Goal: Book appointment/travel/reservation

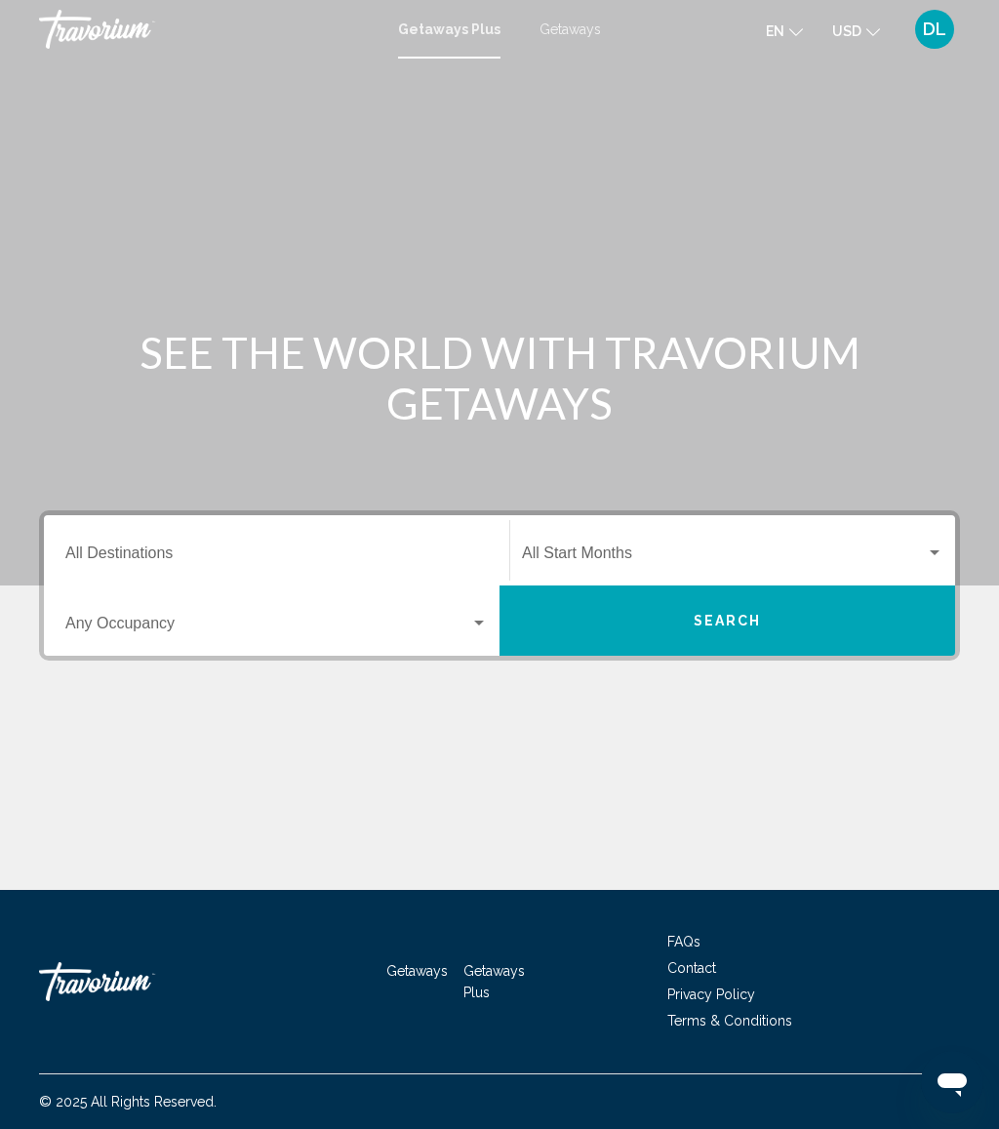
click at [556, 30] on span "Getaways" at bounding box center [570, 29] width 61 height 16
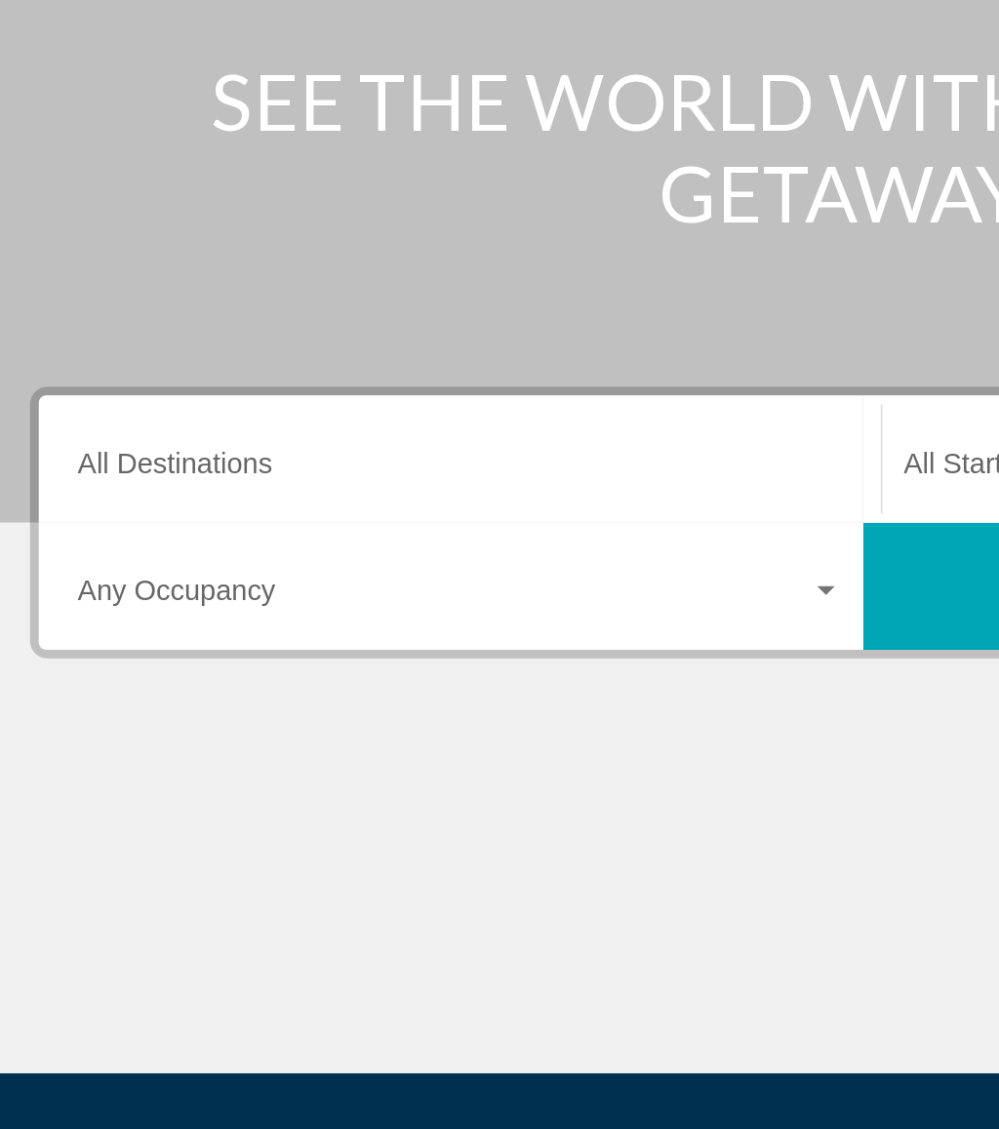
click at [188, 549] on input "Destination All Destinations" at bounding box center [276, 558] width 423 height 18
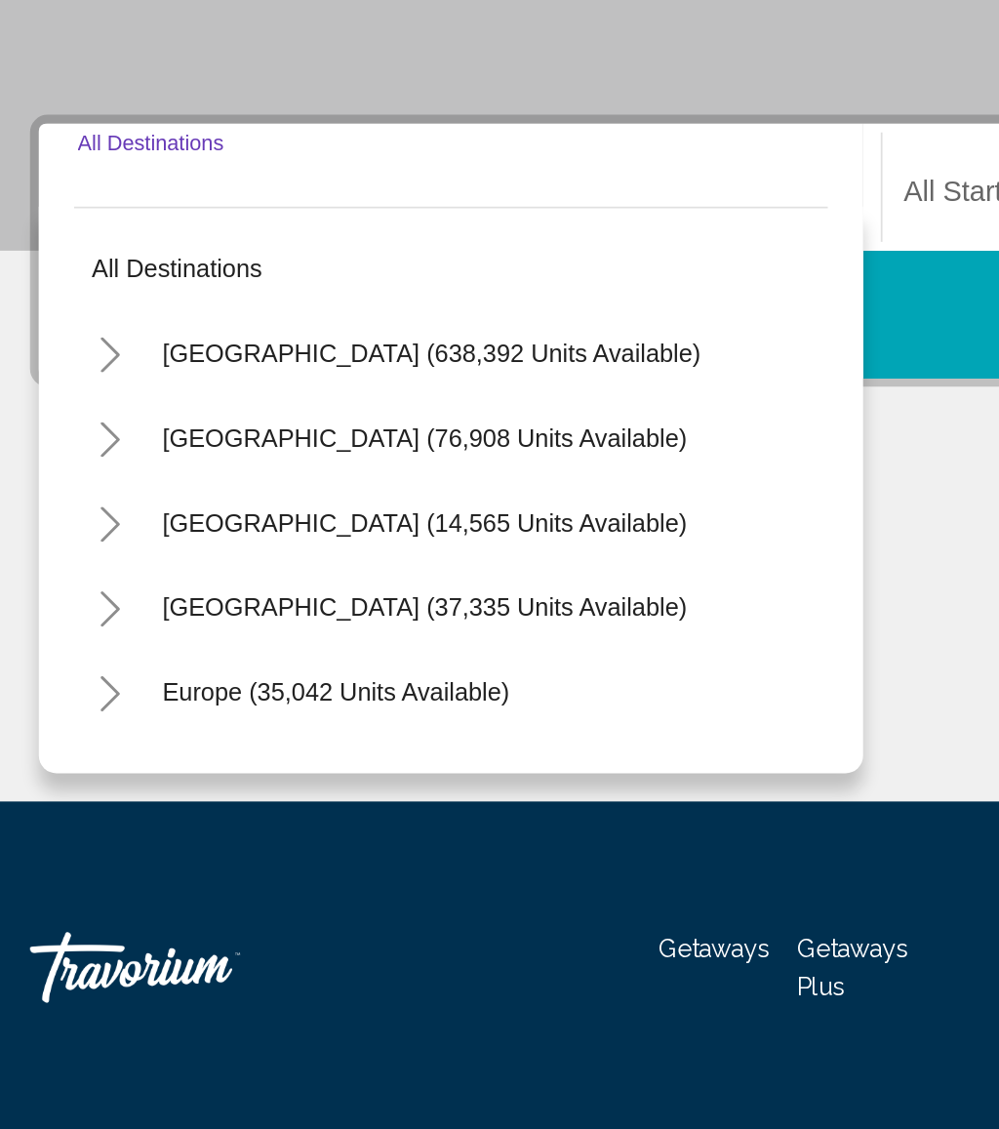
click at [68, 623] on button "Toggle United States (638,392 units available)" at bounding box center [82, 642] width 39 height 39
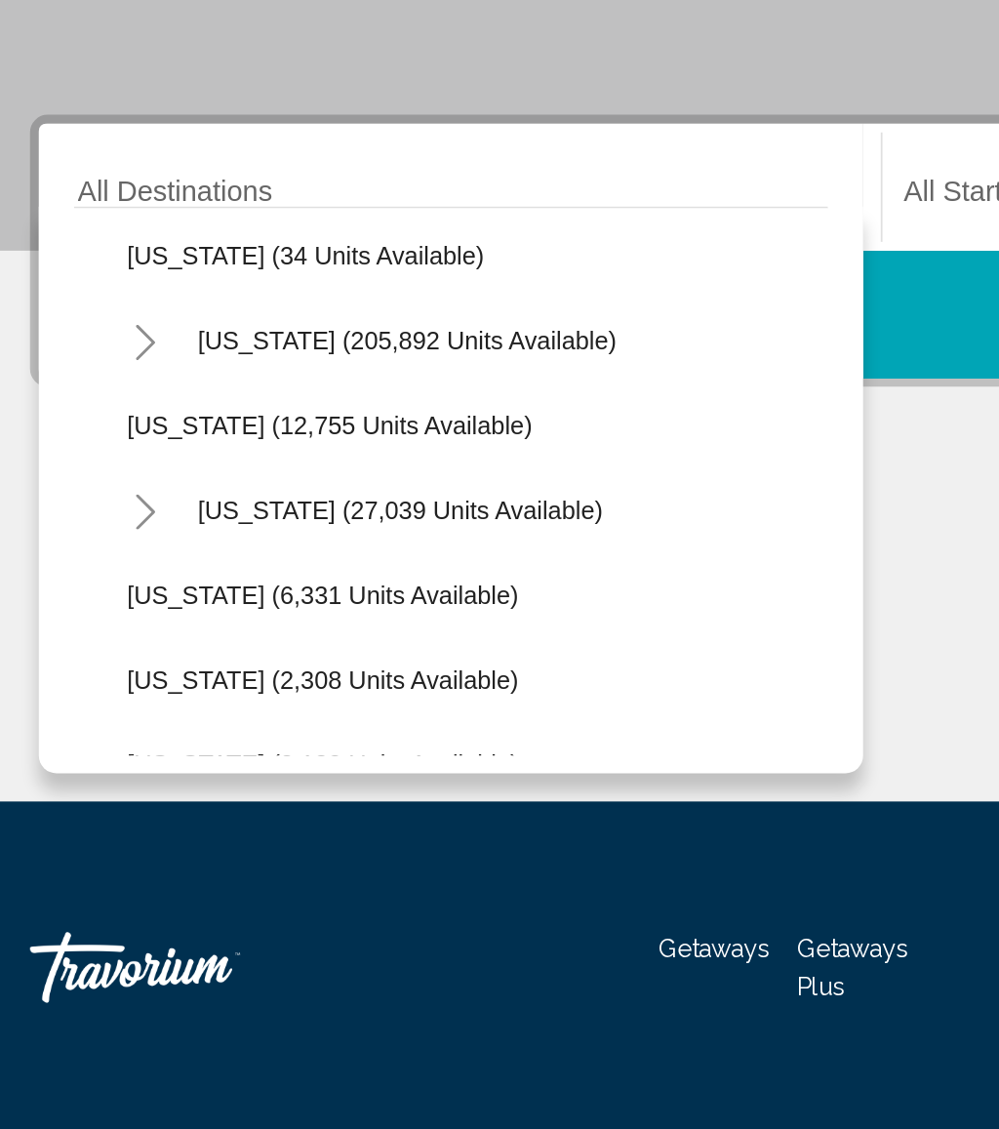
scroll to position [381, 0]
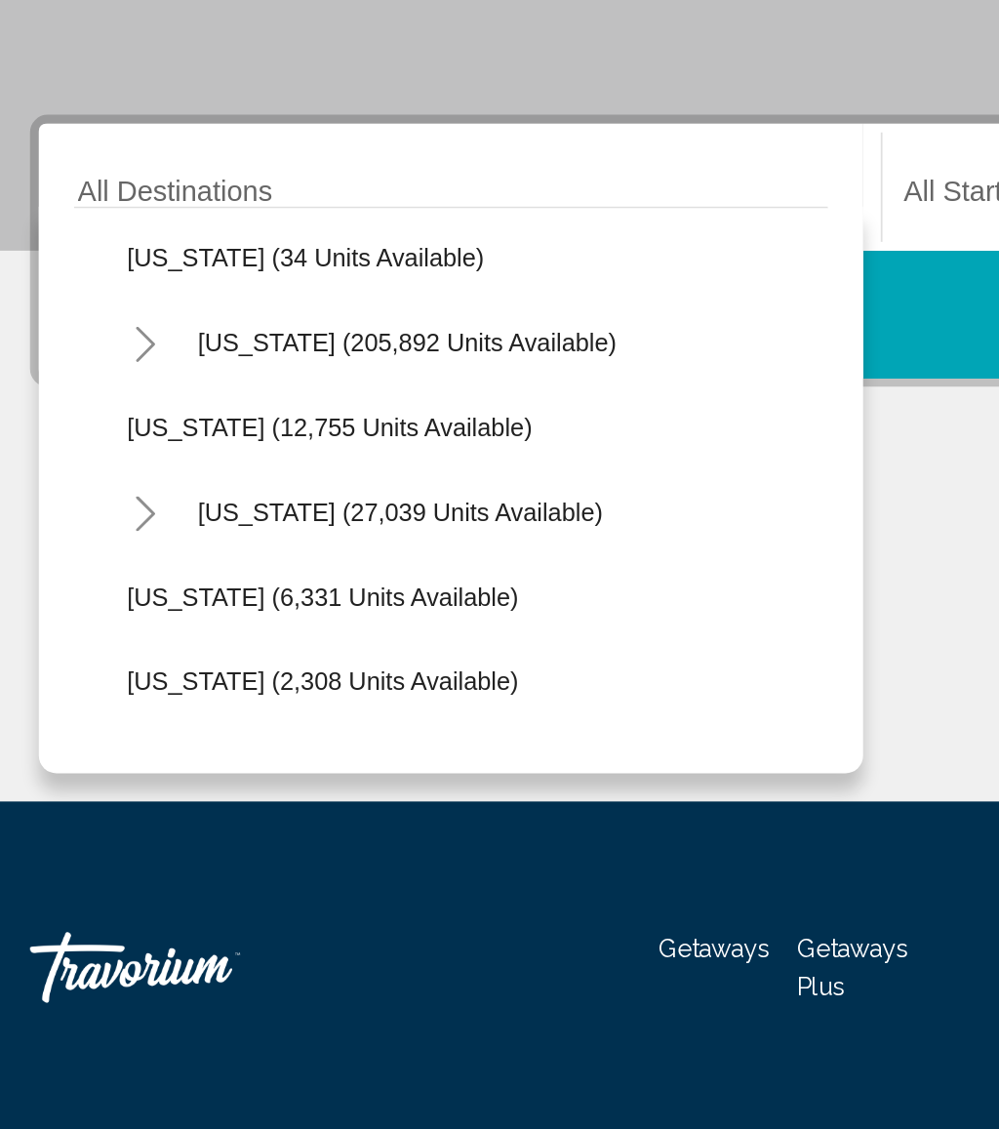
click at [258, 629] on span "[US_STATE] (205,892 units available)" at bounding box center [247, 637] width 231 height 16
type input "**********"
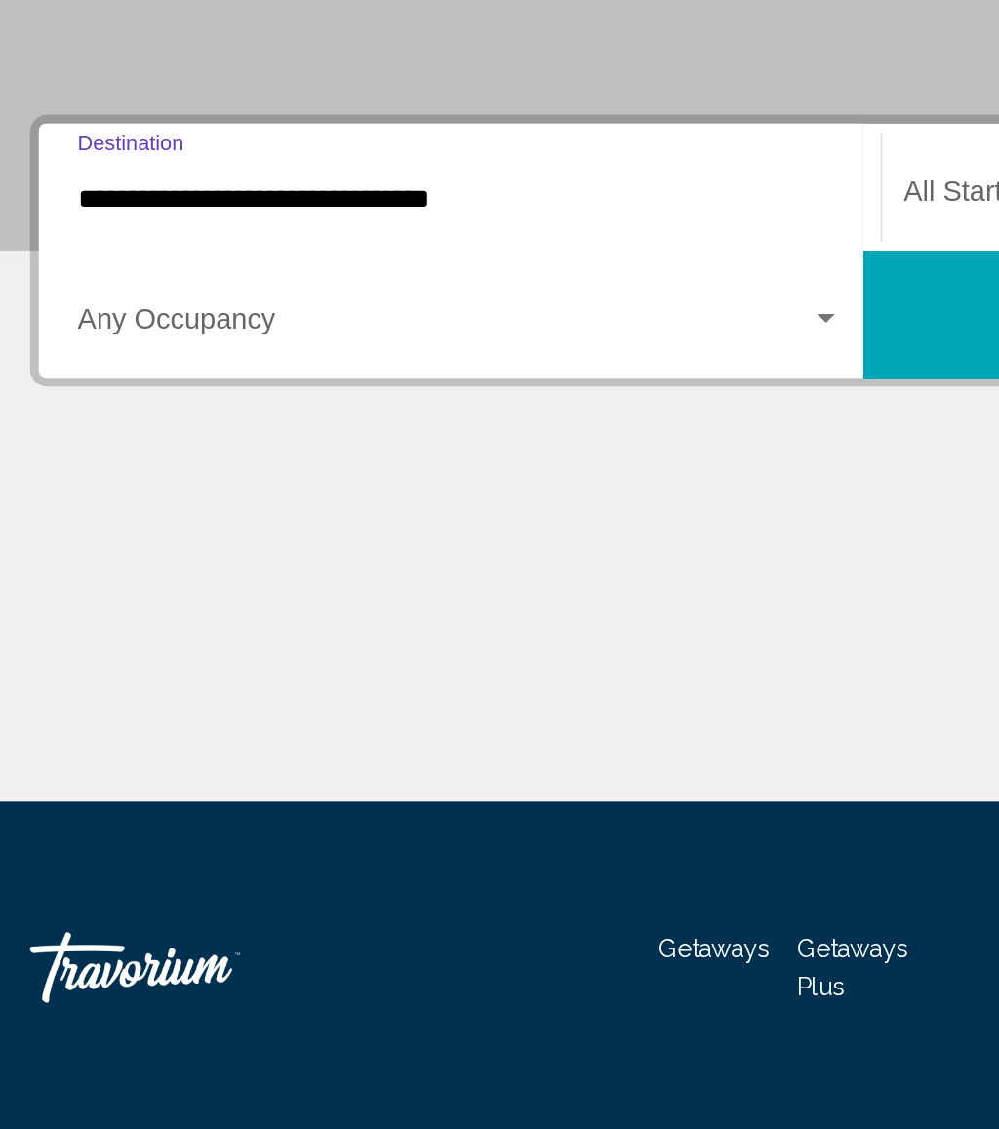
click at [189, 619] on span "Search widget" at bounding box center [267, 628] width 405 height 18
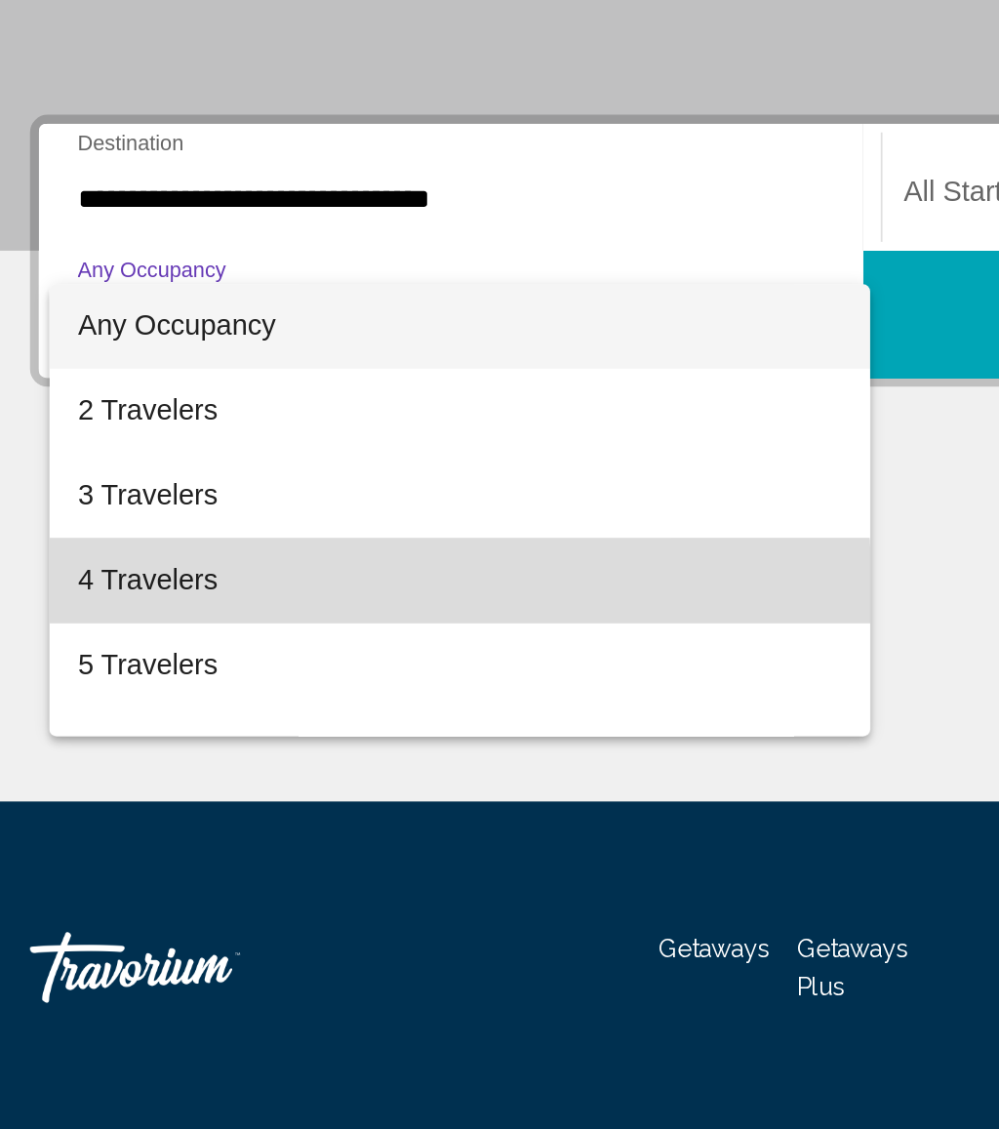
click at [152, 745] on span "4 Travelers" at bounding box center [276, 768] width 423 height 47
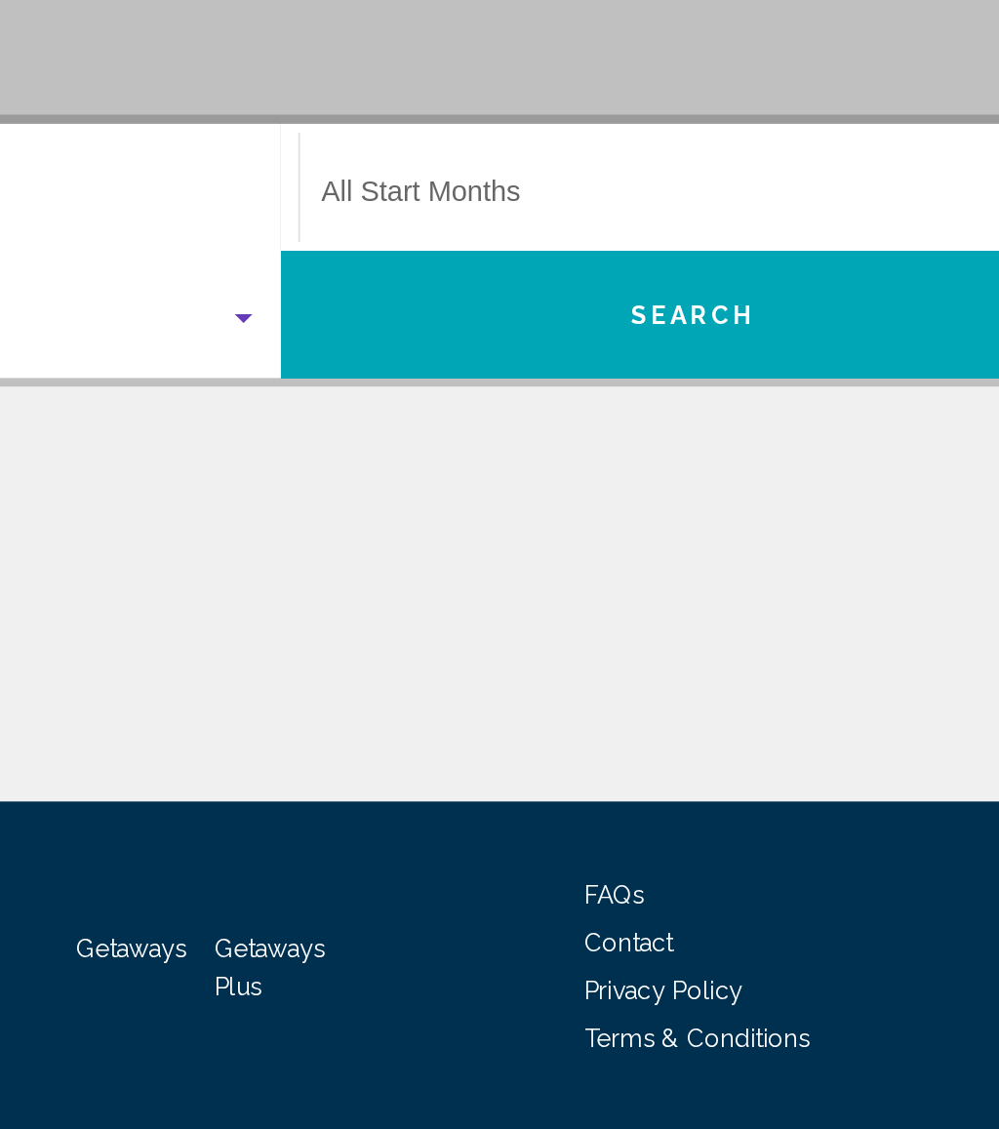
click at [522, 549] on span "Search widget" at bounding box center [724, 558] width 404 height 18
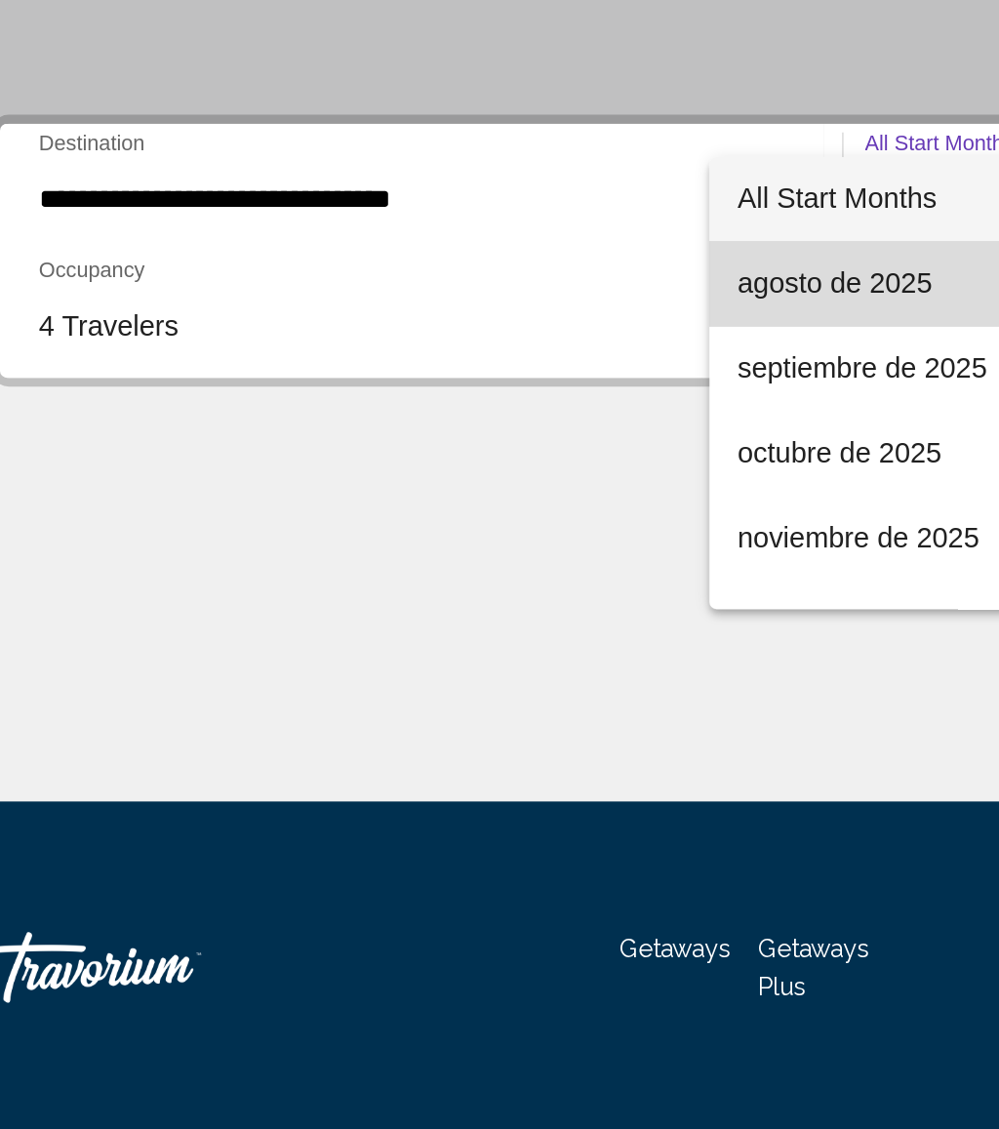
click at [494, 581] on span "agosto de 2025" at bounding box center [663, 604] width 422 height 47
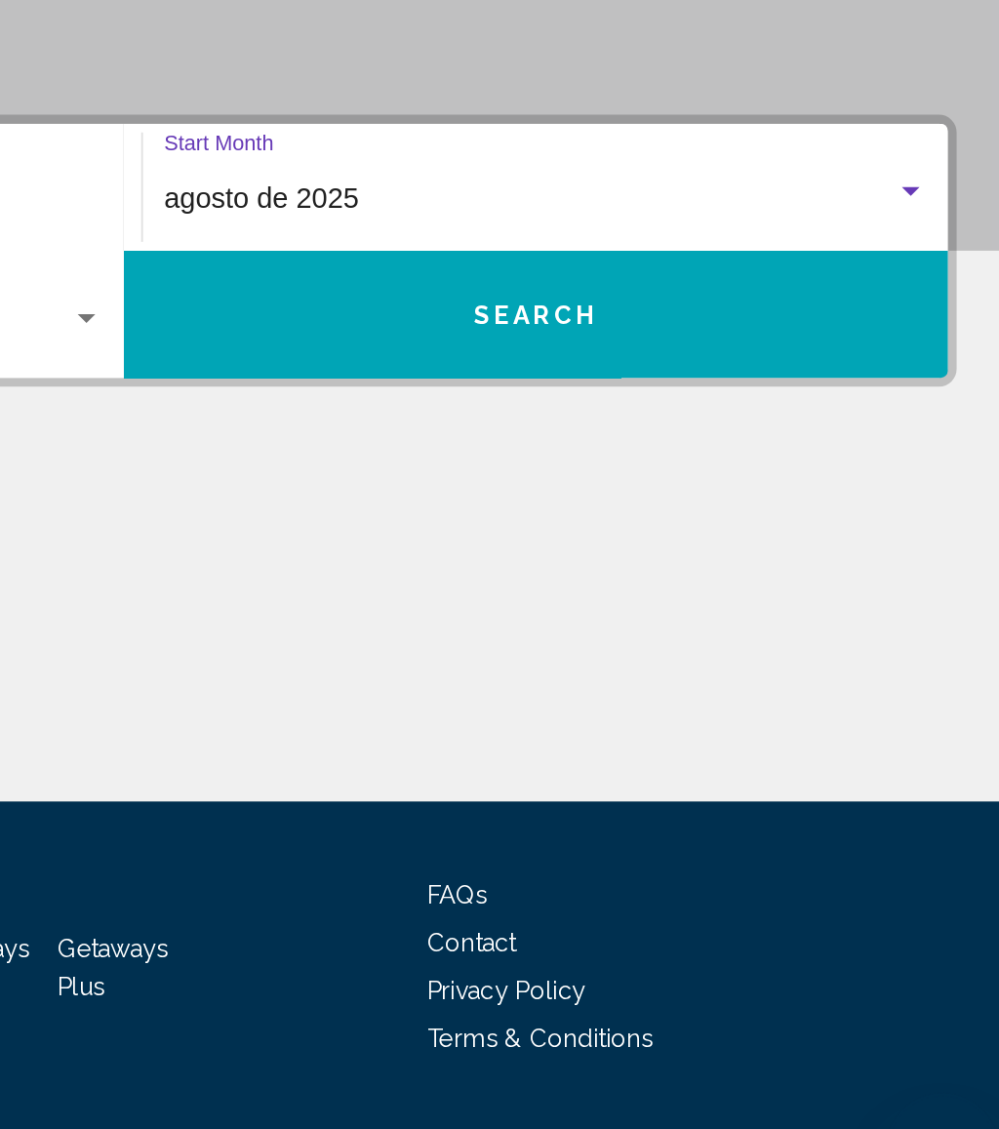
click at [500, 586] on button "Search" at bounding box center [728, 621] width 456 height 70
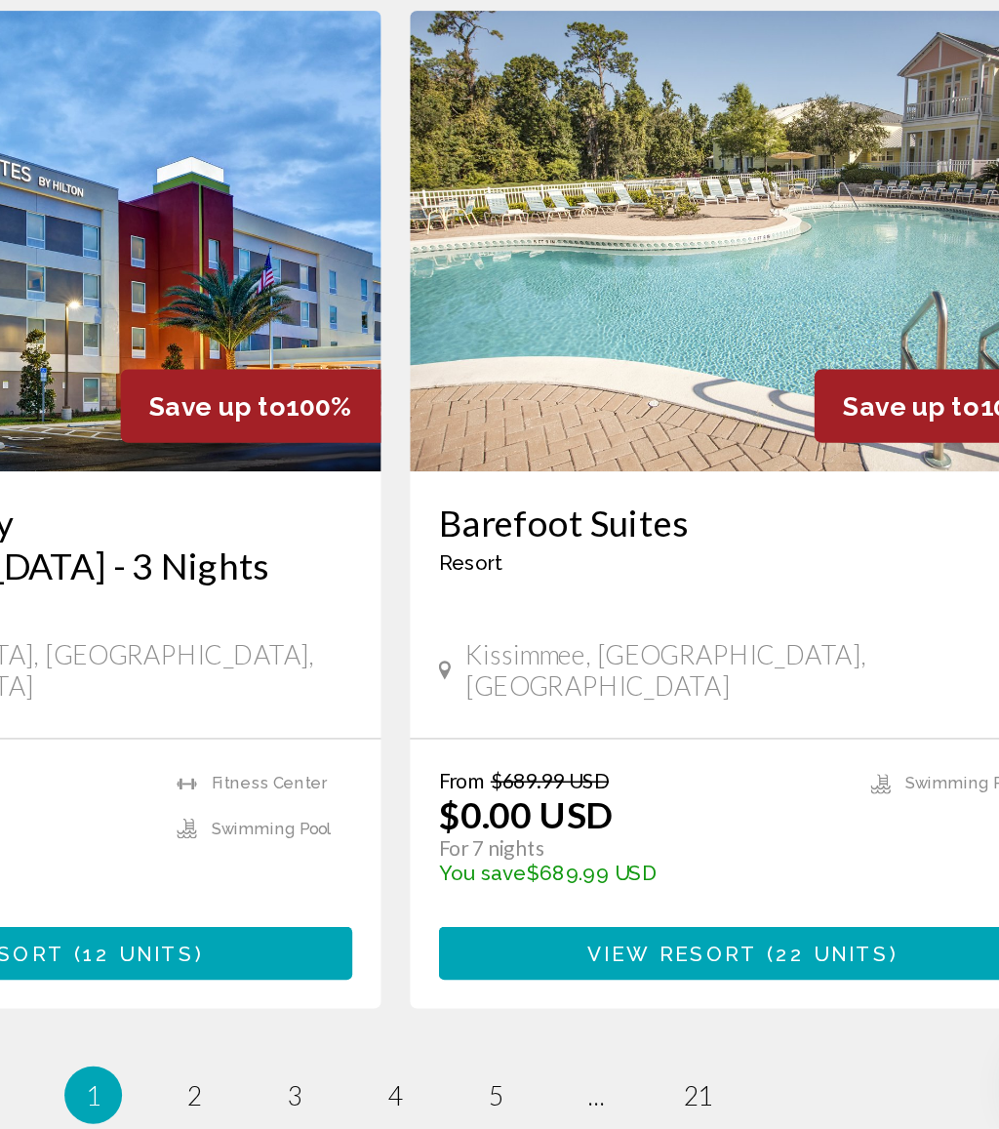
scroll to position [3647, 0]
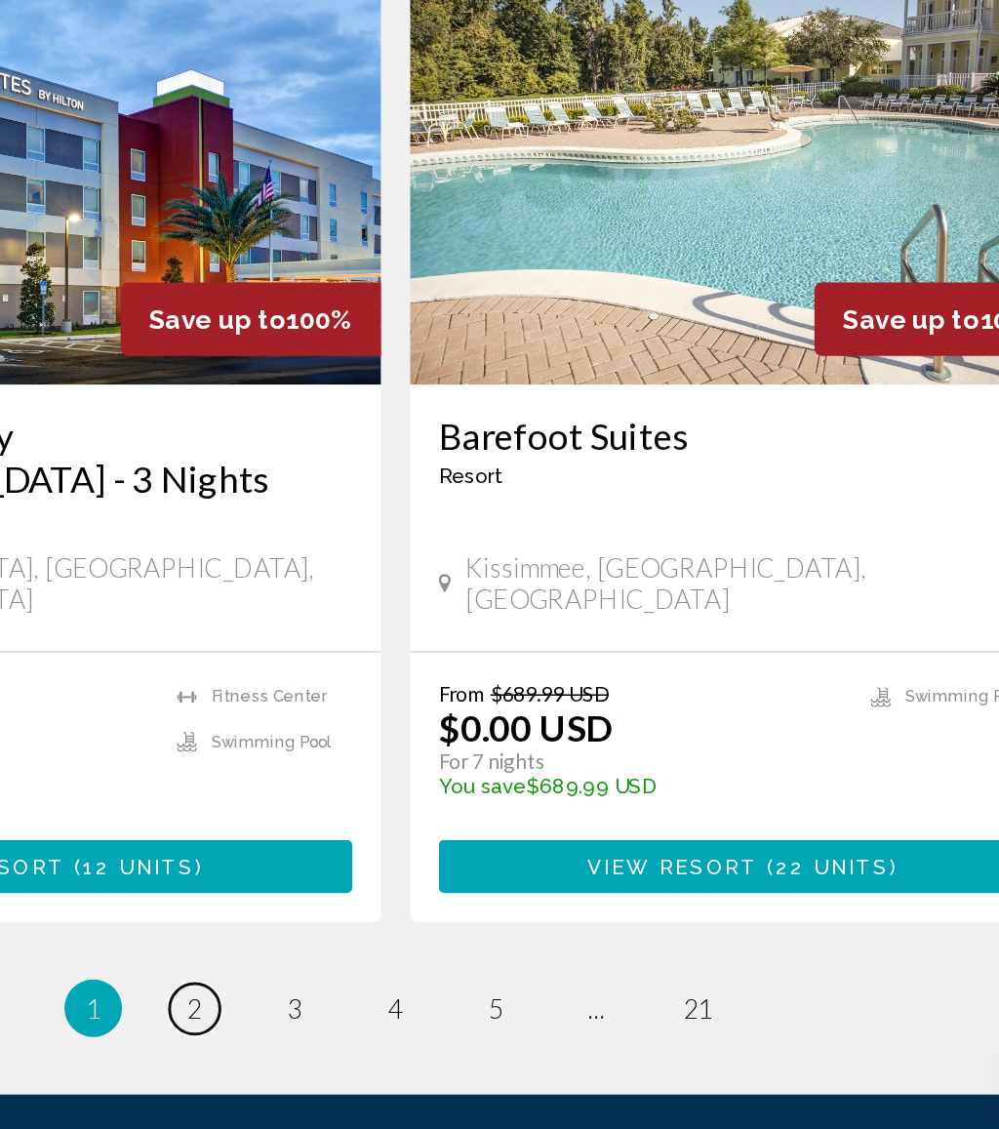
click at [346, 1031] on link "page 2" at bounding box center [363, 1048] width 34 height 34
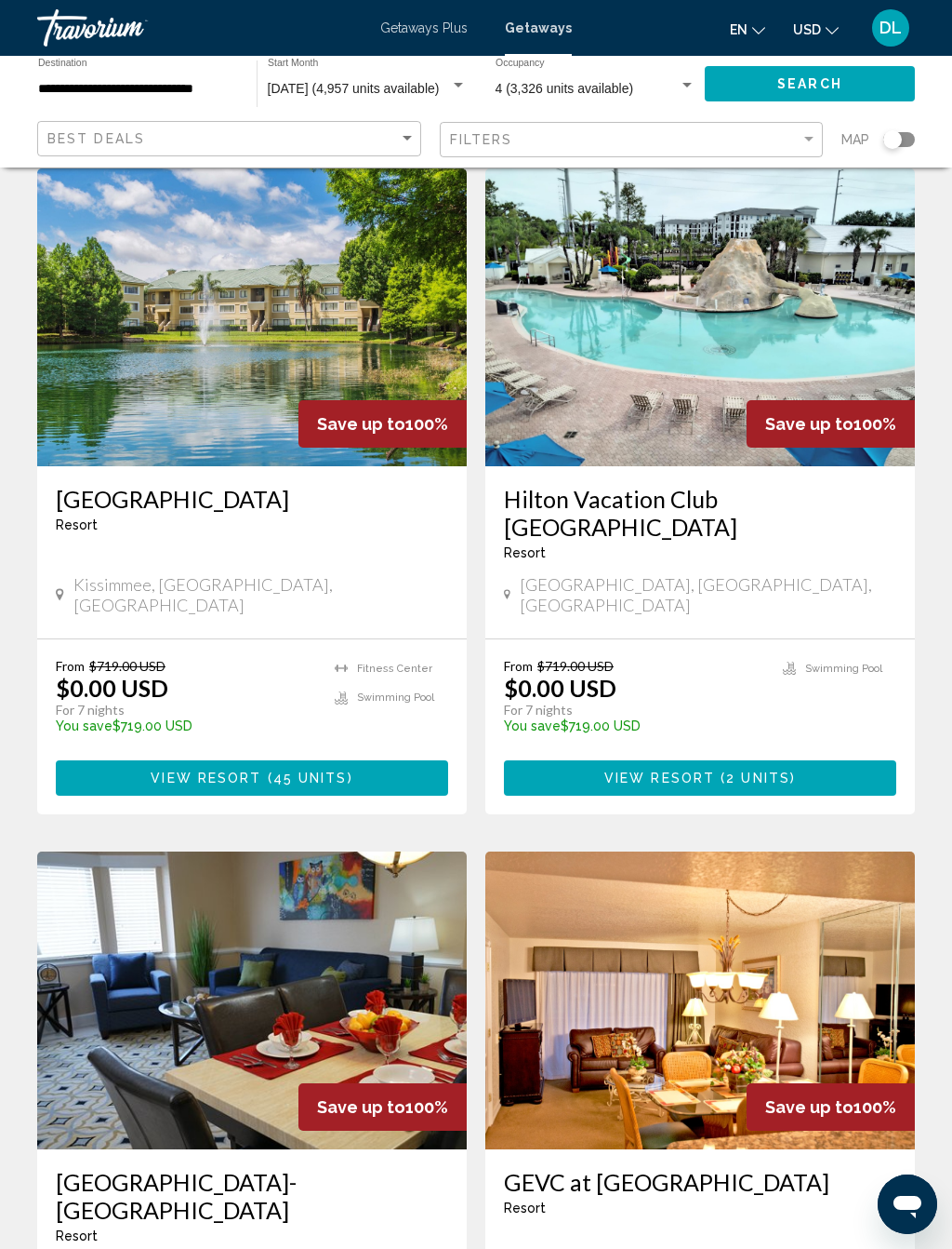
scroll to position [791, 0]
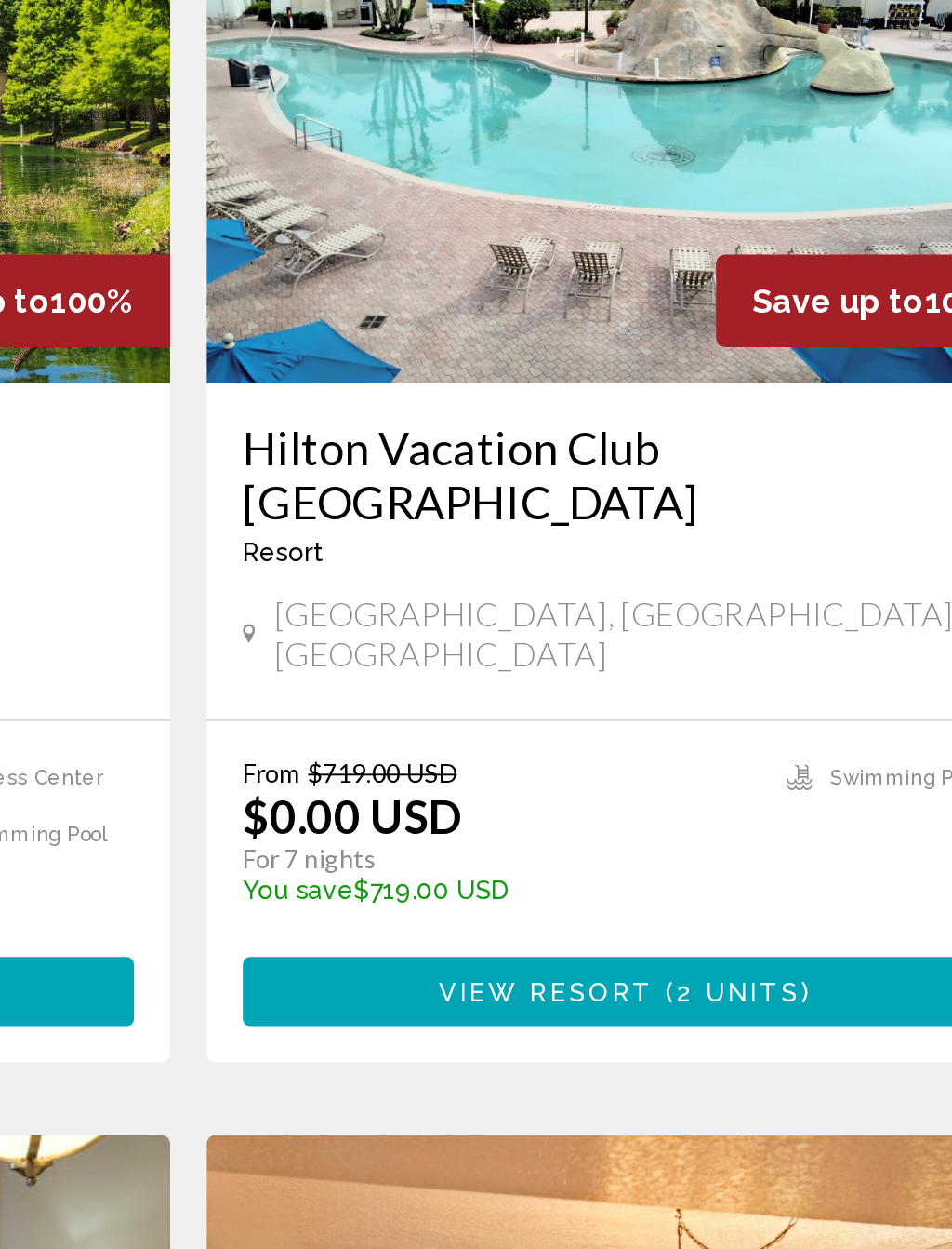
click at [726, 773] on span "2 units" at bounding box center [758, 781] width 64 height 15
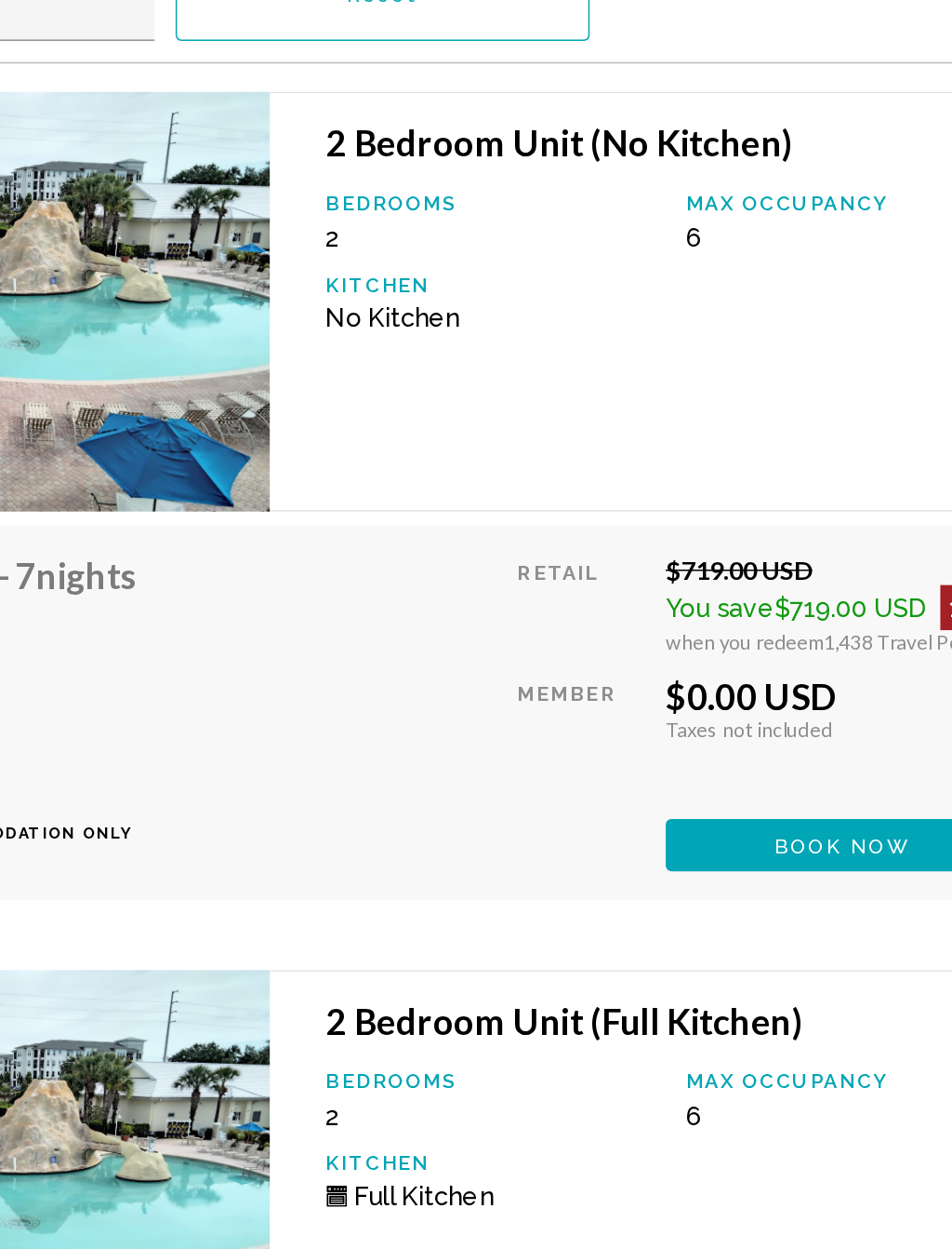
scroll to position [3829, 0]
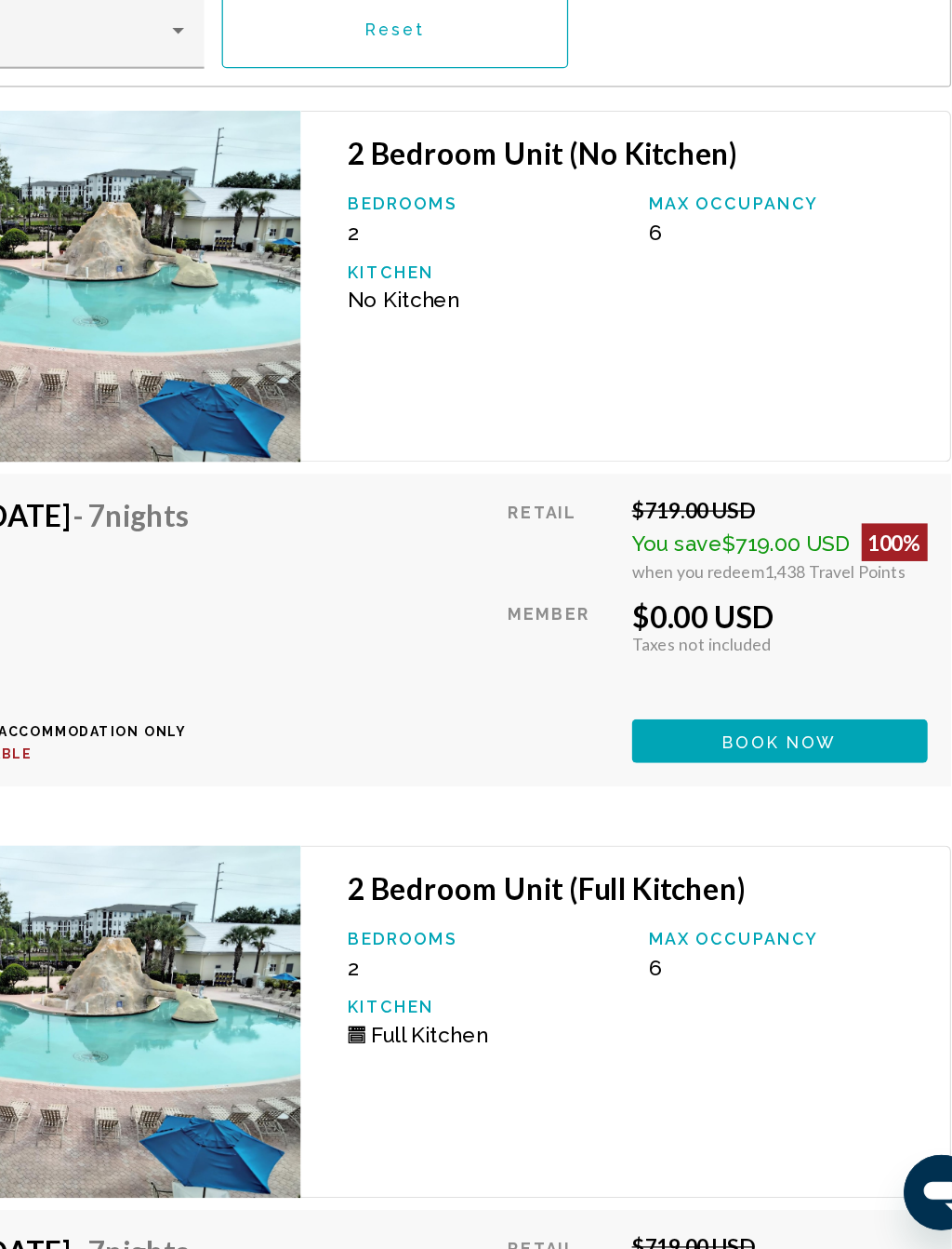
click at [663, 831] on button "Book now" at bounding box center [780, 849] width 233 height 34
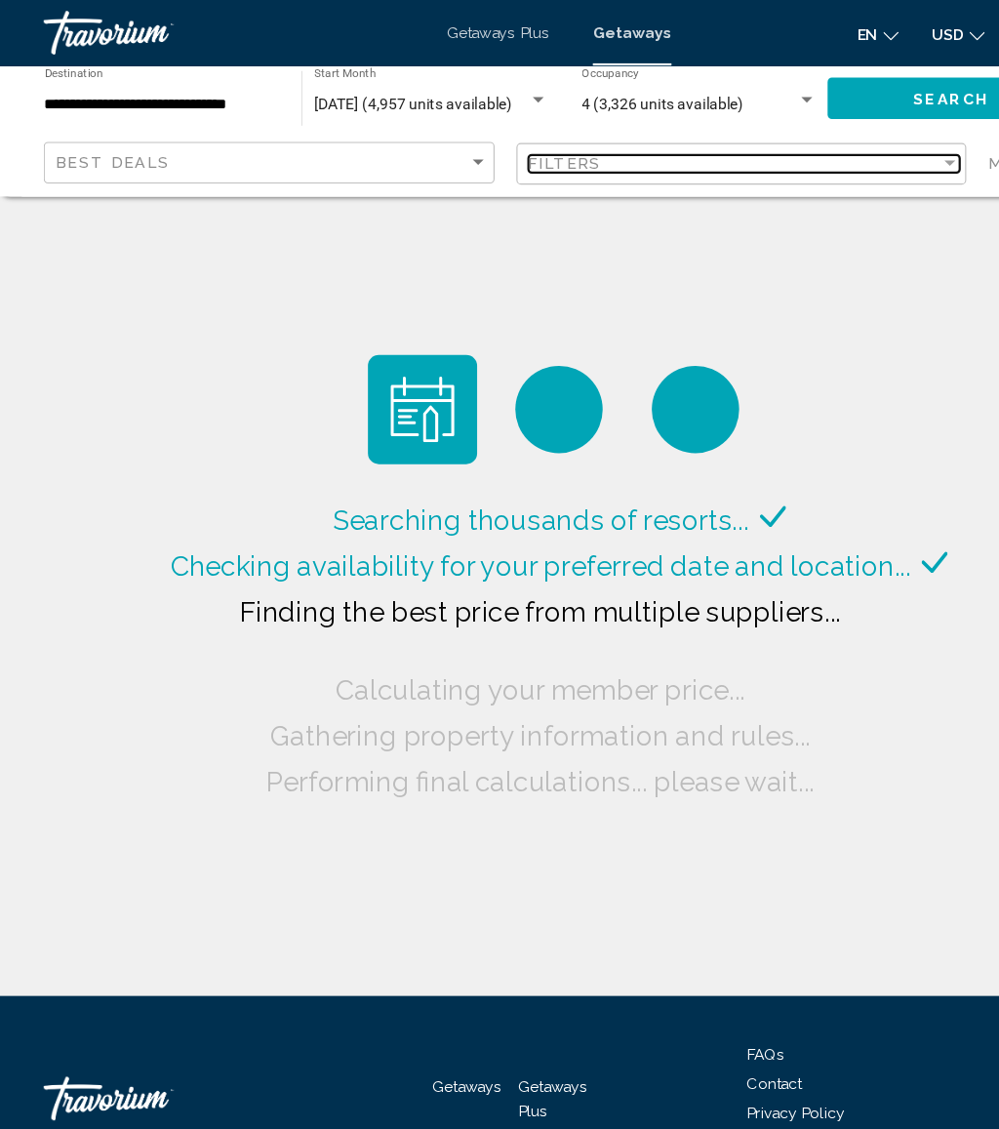
click at [654, 140] on div "Filters" at bounding box center [656, 147] width 369 height 16
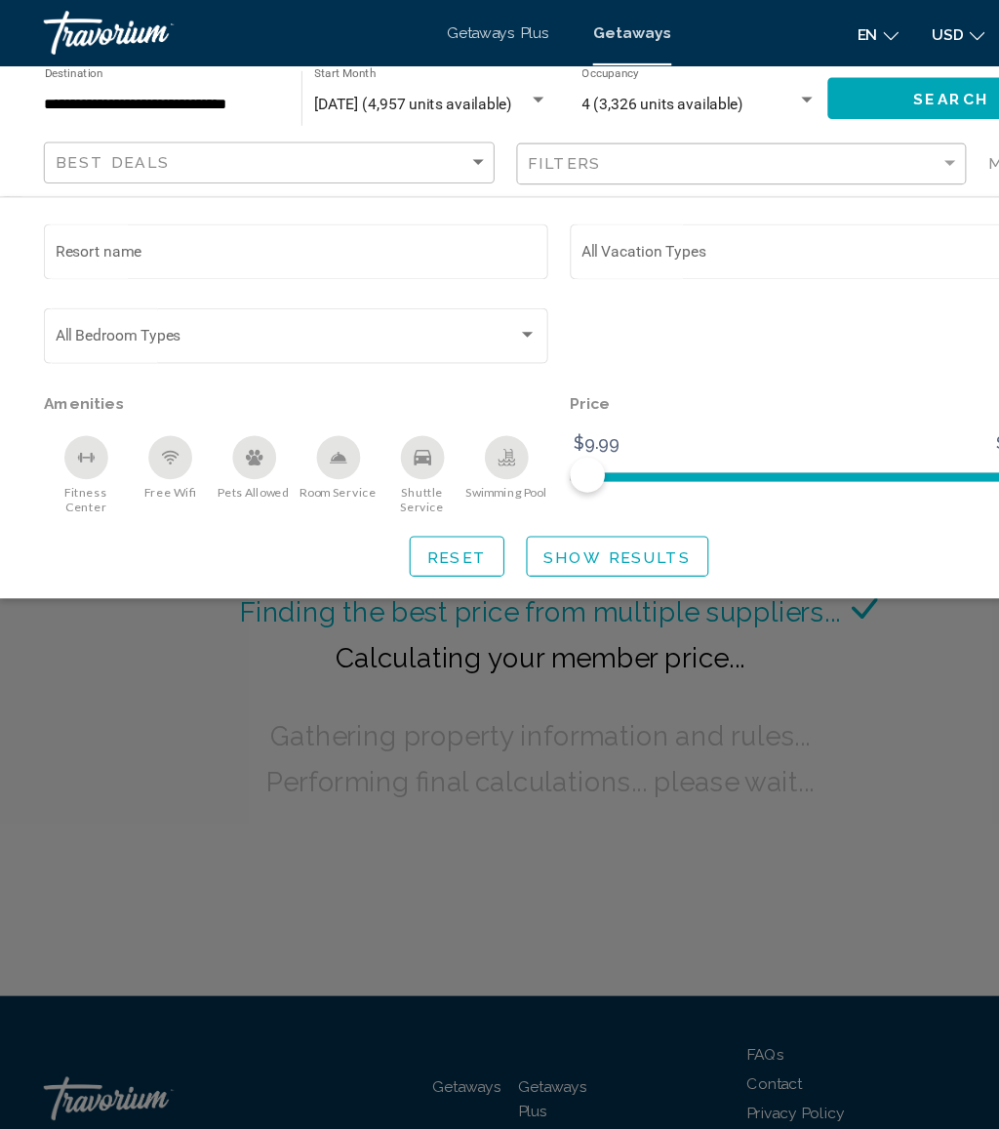
click at [265, 223] on input "Resort name" at bounding box center [265, 229] width 430 height 16
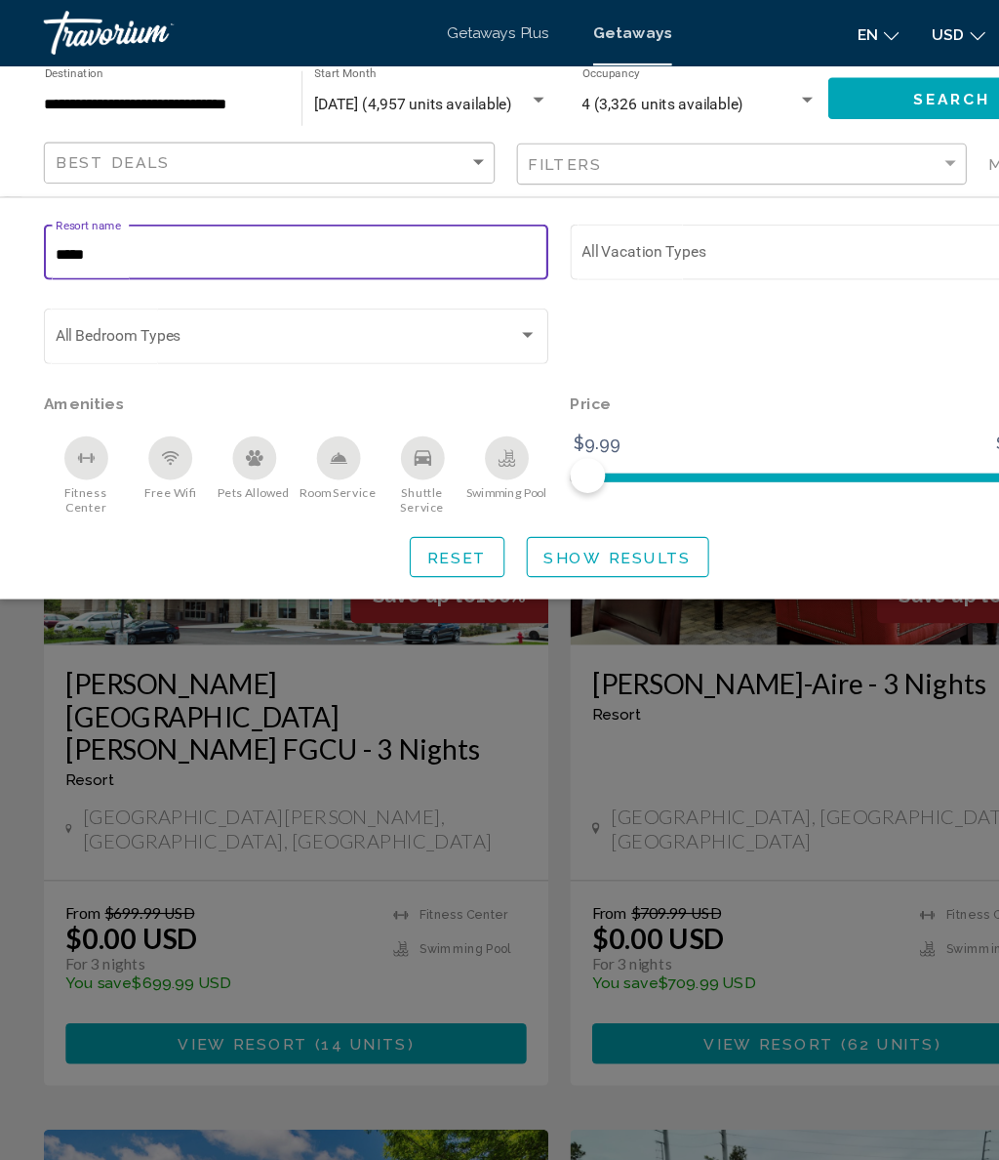
type input "******"
click at [604, 490] on span "Show Results" at bounding box center [552, 498] width 132 height 16
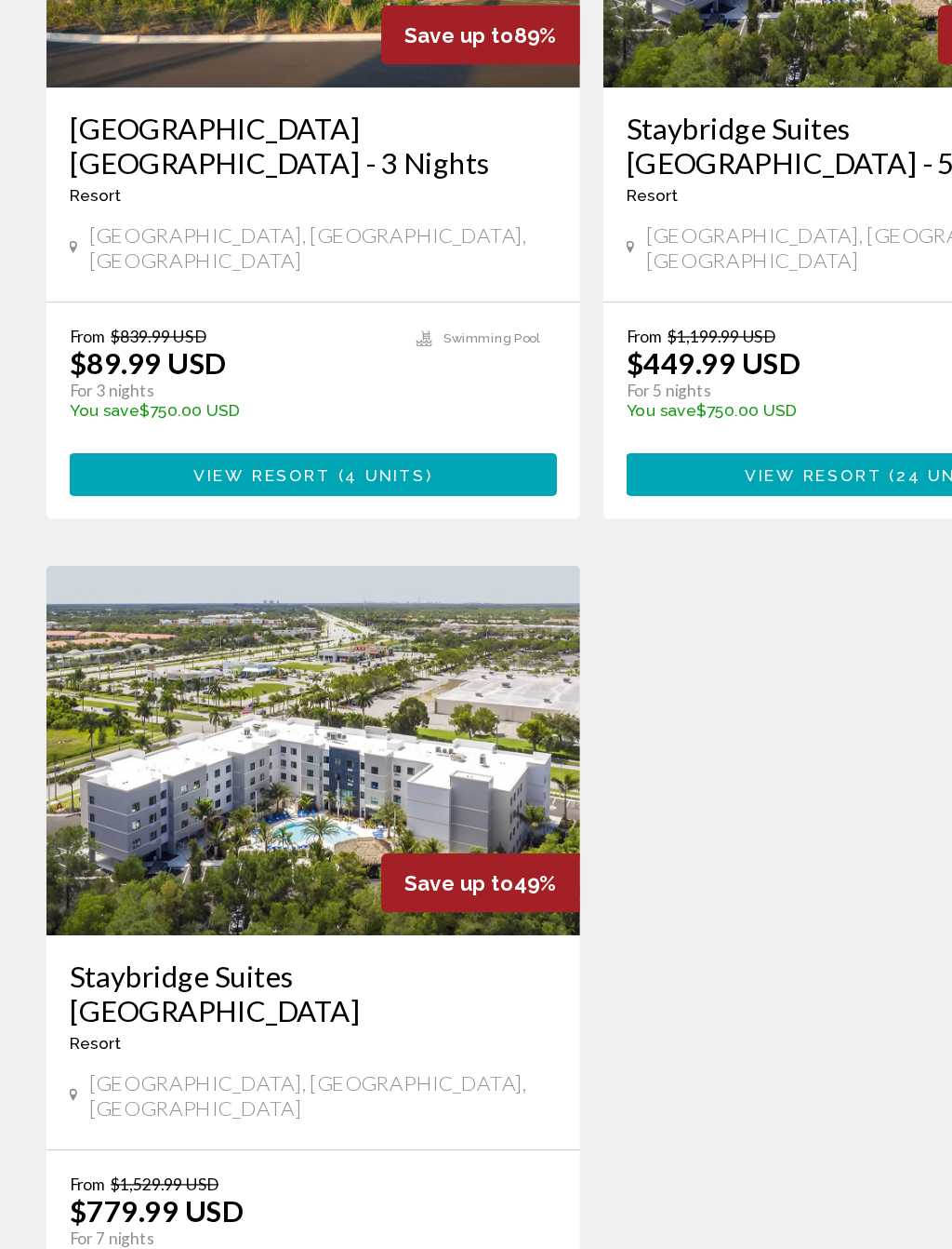
scroll to position [239, 0]
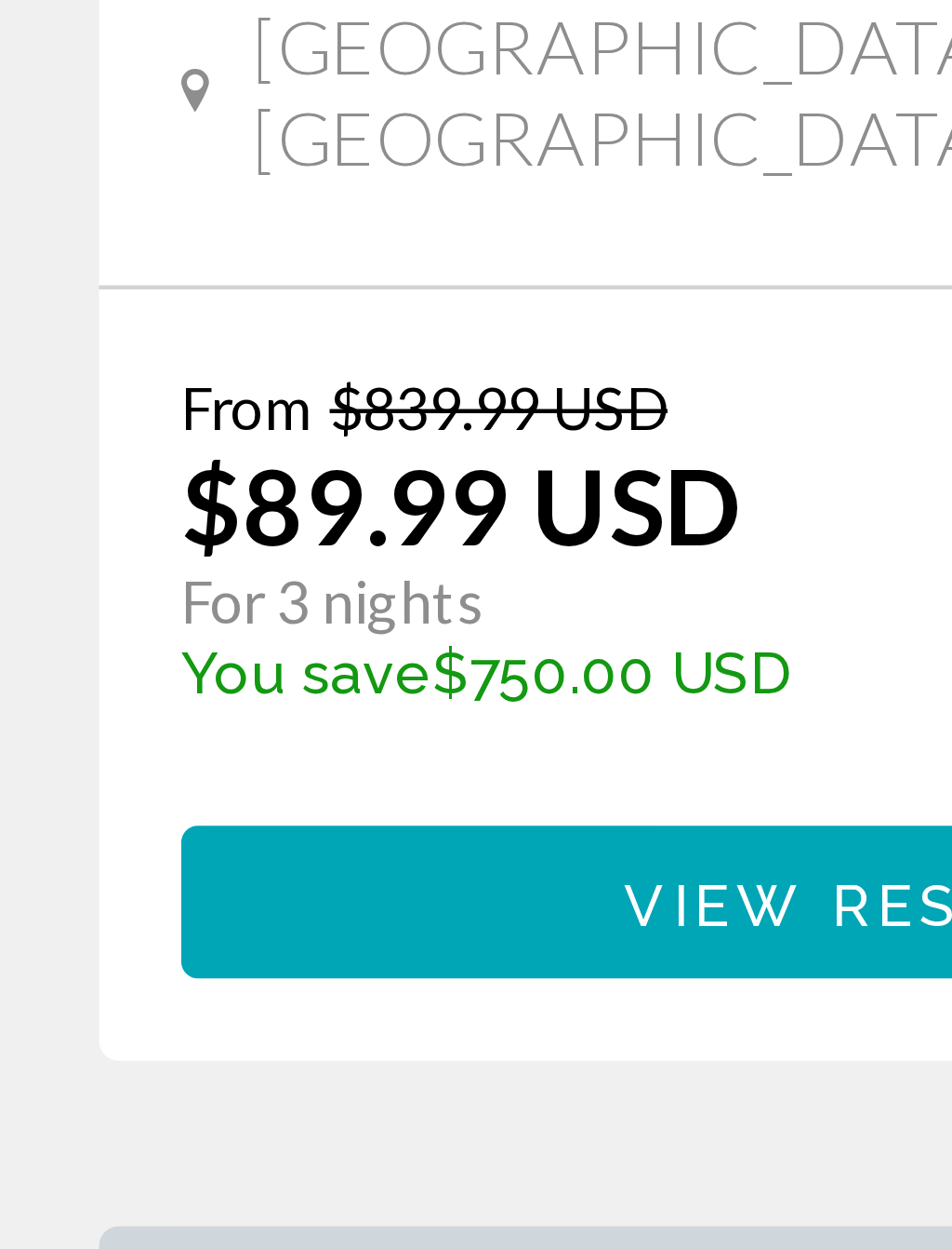
click at [174, 614] on span "View Resort" at bounding box center [211, 622] width 111 height 15
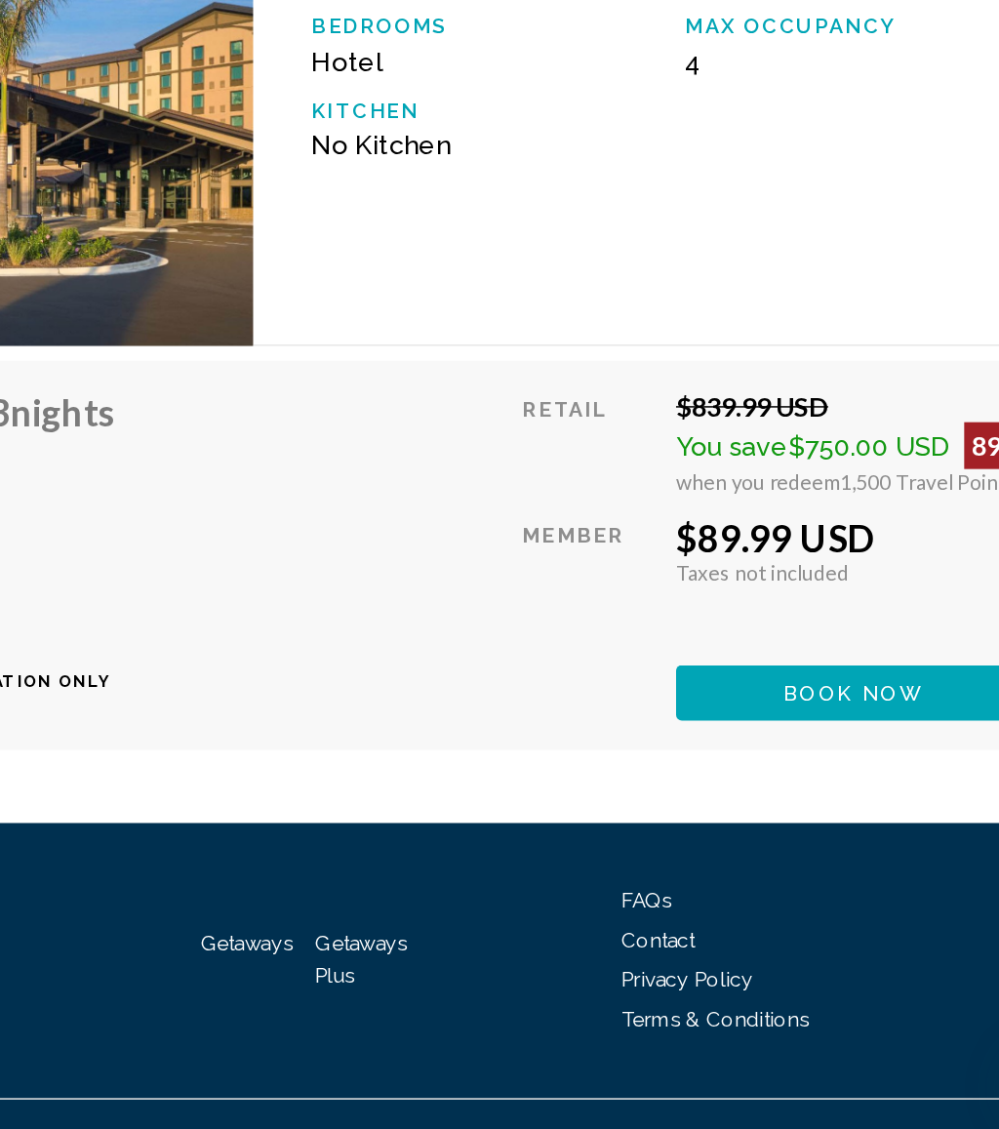
scroll to position [3130, 0]
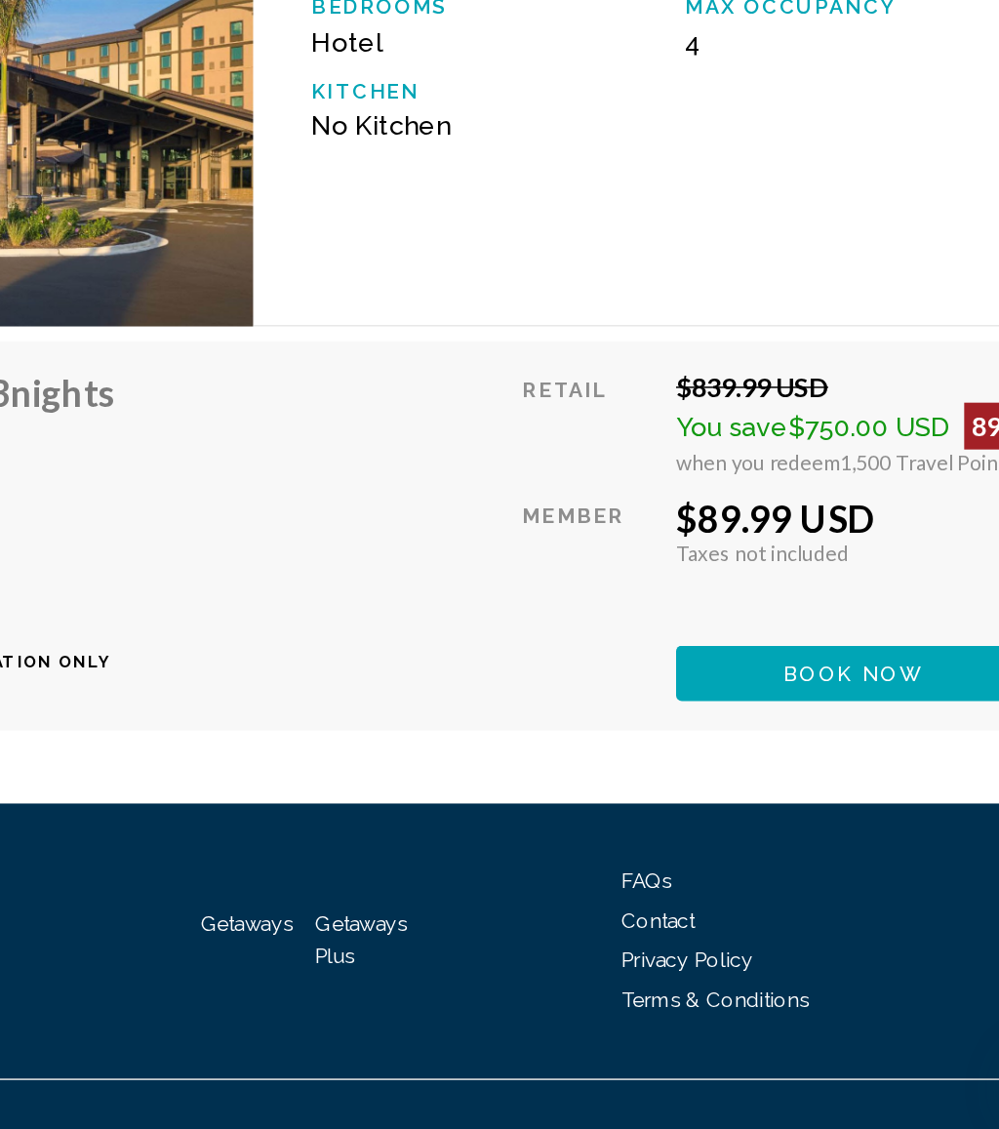
click at [775, 818] on span "Book now" at bounding box center [822, 826] width 95 height 16
